Goal: Task Accomplishment & Management: Manage account settings

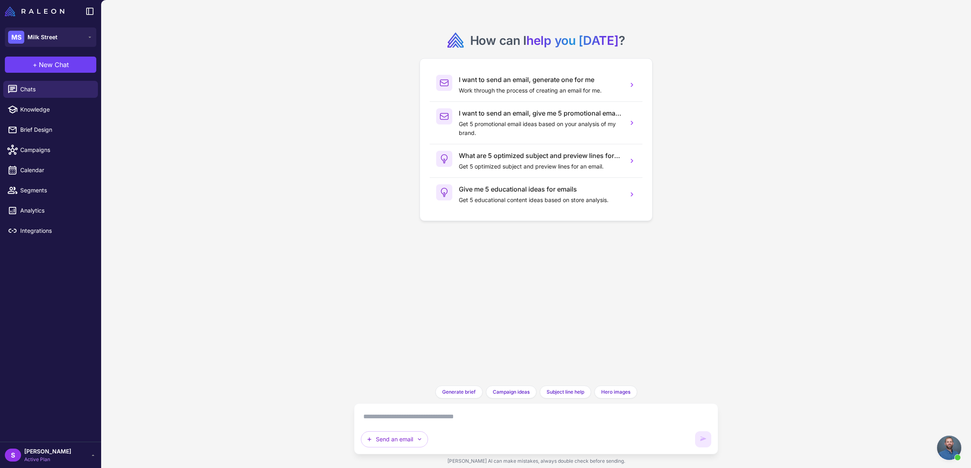
scroll to position [125, 0]
click at [38, 459] on span "Active Plan" at bounding box center [47, 459] width 47 height 7
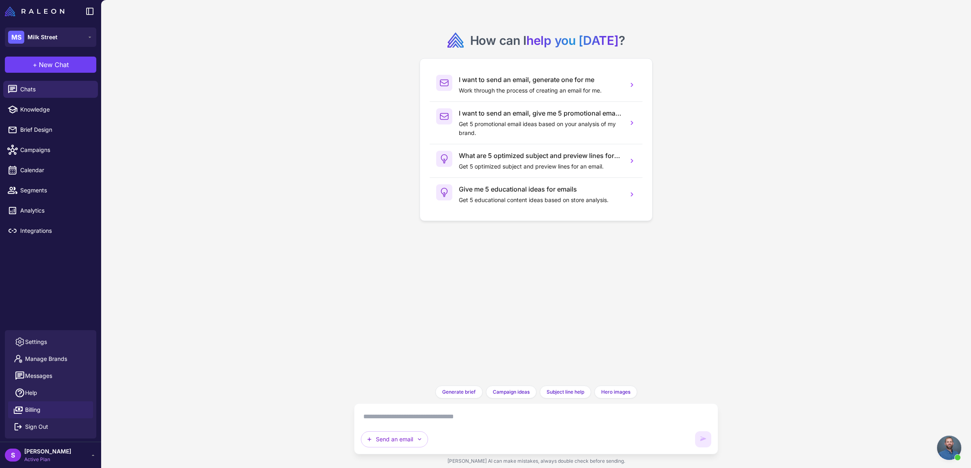
click at [36, 410] on span "Billing" at bounding box center [32, 410] width 15 height 9
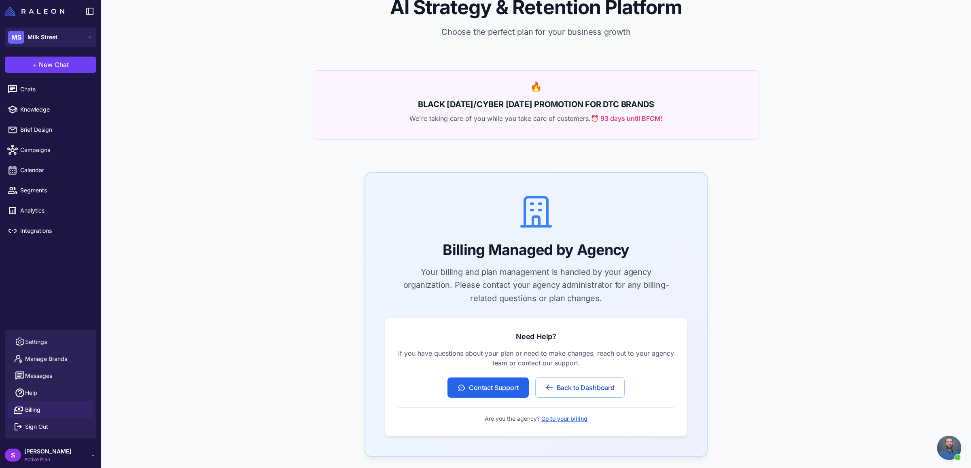
scroll to position [25, 0]
click at [551, 420] on button "Go to your billing" at bounding box center [564, 418] width 46 height 9
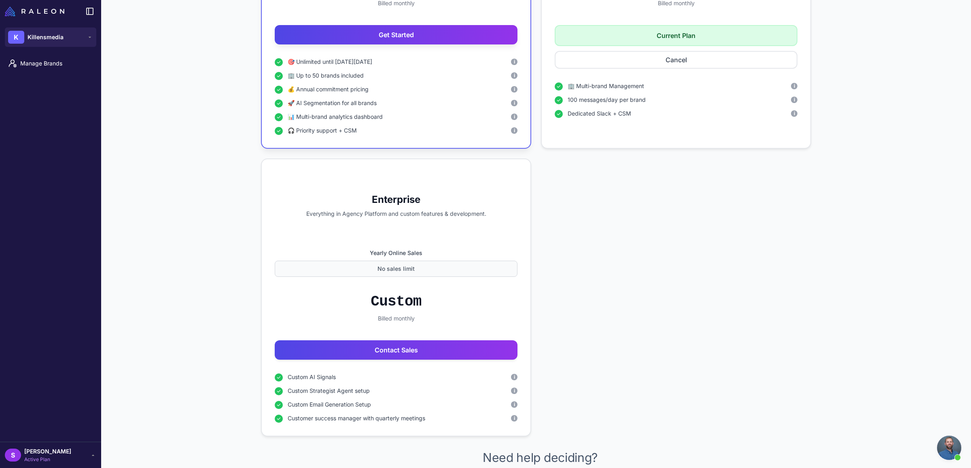
scroll to position [609, 0]
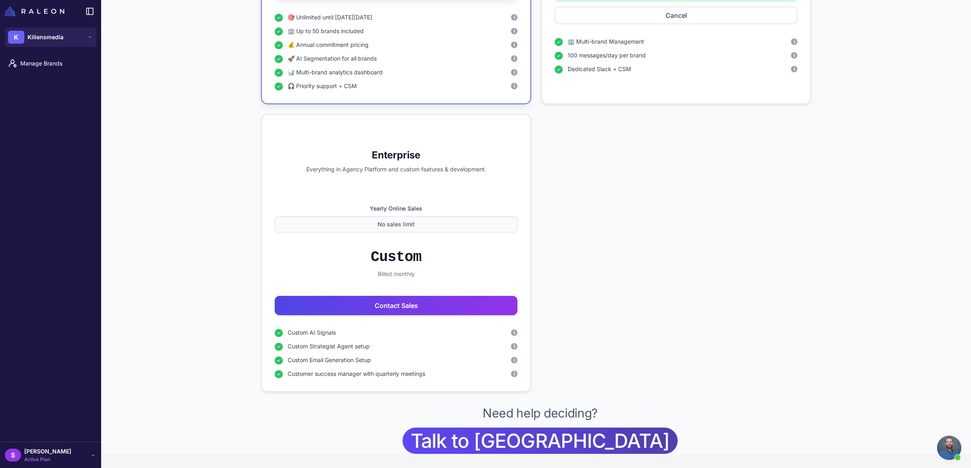
click at [33, 453] on span "[PERSON_NAME]" at bounding box center [47, 451] width 47 height 9
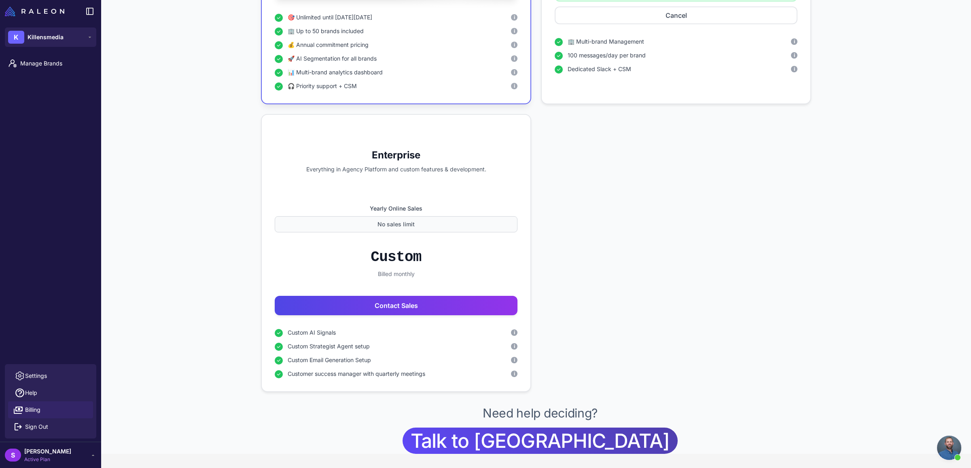
click at [42, 416] on link "Billing" at bounding box center [50, 410] width 85 height 17
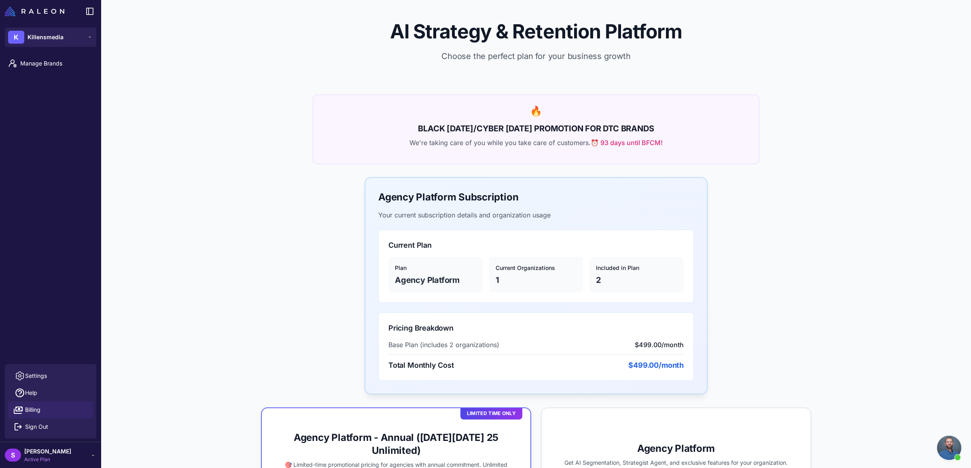
click at [951, 450] on span "Open chat" at bounding box center [949, 448] width 24 height 24
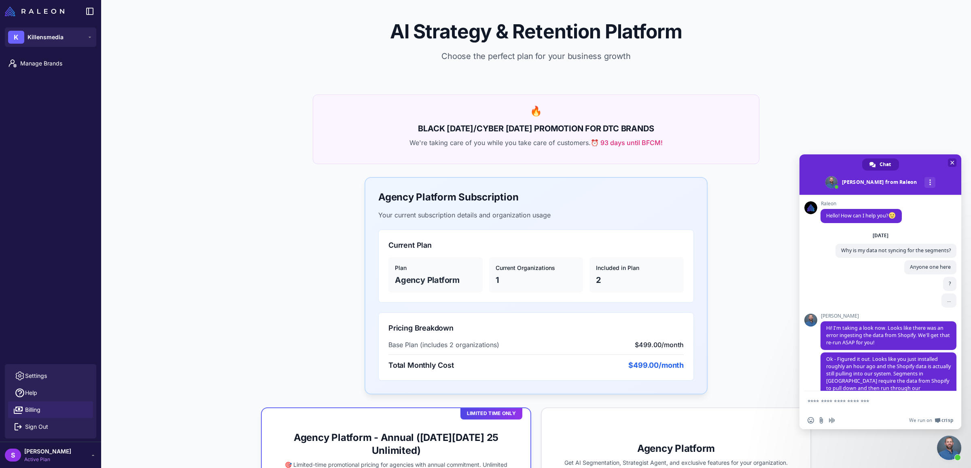
click at [952, 162] on span "Close chat" at bounding box center [952, 162] width 4 height 5
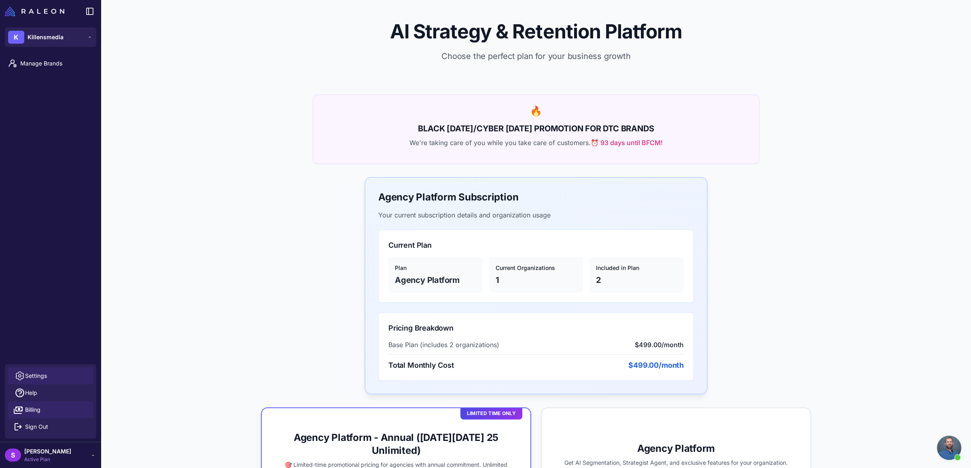
click at [47, 378] on link "Settings" at bounding box center [50, 376] width 85 height 17
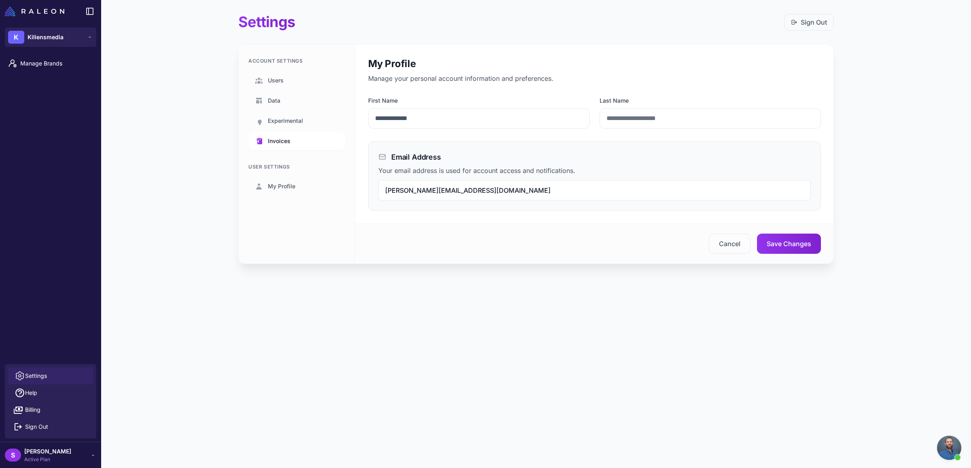
click at [269, 146] on link "Invoices" at bounding box center [296, 141] width 97 height 19
